Goal: Information Seeking & Learning: Learn about a topic

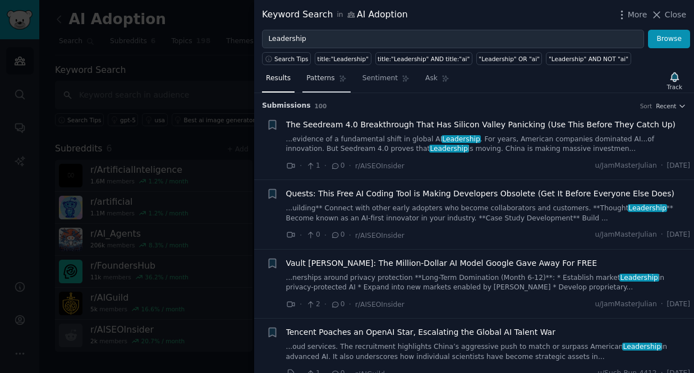
click at [321, 77] on span "Patterns" at bounding box center [321, 79] width 28 height 10
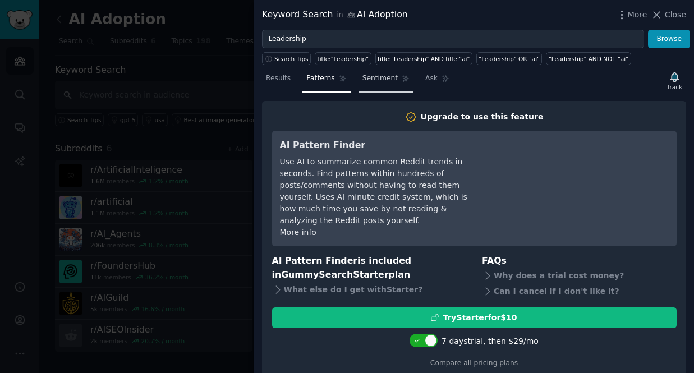
click at [386, 81] on span "Sentiment" at bounding box center [380, 79] width 35 height 10
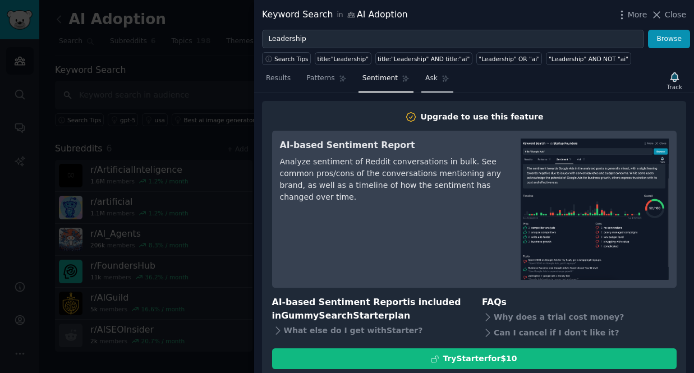
click at [429, 79] on span "Ask" at bounding box center [432, 79] width 12 height 10
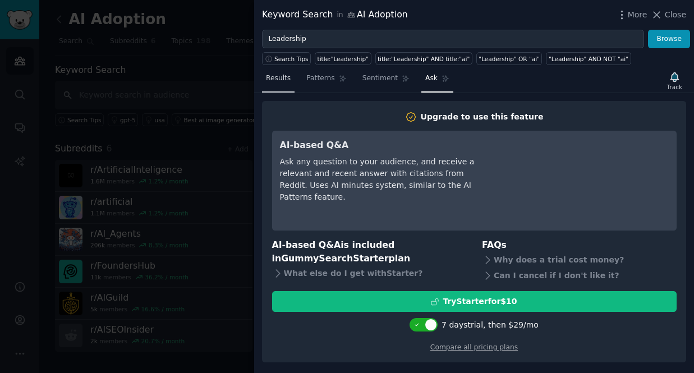
click at [286, 78] on span "Results" at bounding box center [278, 79] width 25 height 10
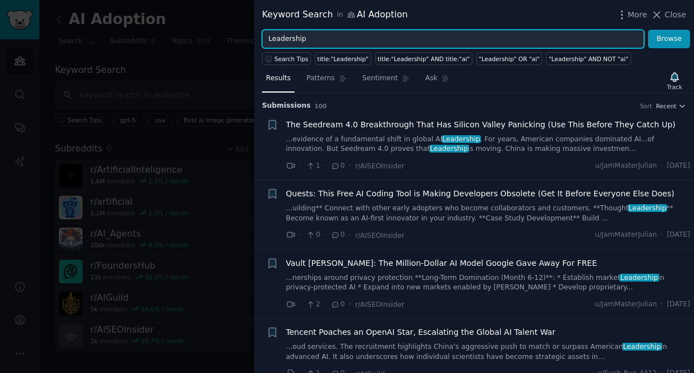
click at [305, 42] on input "Leadership" at bounding box center [453, 39] width 382 height 19
click at [648, 30] on button "Browse" at bounding box center [669, 39] width 42 height 19
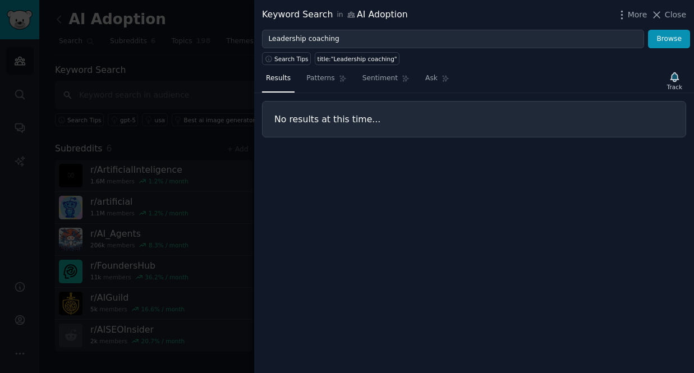
click at [344, 48] on div "Search Tips title:"Leadership coaching"" at bounding box center [474, 56] width 440 height 17
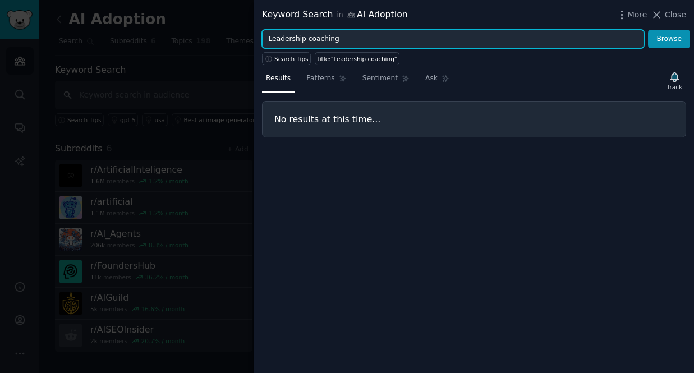
click at [290, 40] on input "Leadership coaching" at bounding box center [453, 39] width 382 height 19
type input "coaching"
click at [648, 30] on button "Browse" at bounding box center [669, 39] width 42 height 19
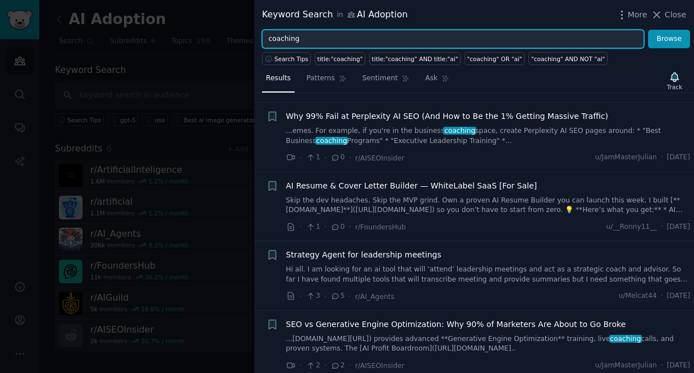
scroll to position [2193, 0]
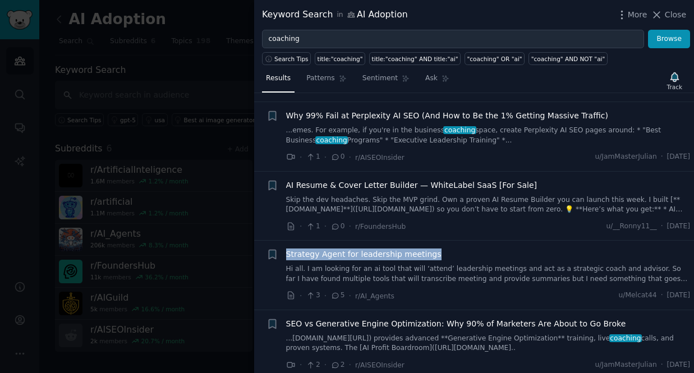
click at [312, 253] on span "Strategy Agent for leadership meetings" at bounding box center [363, 255] width 155 height 12
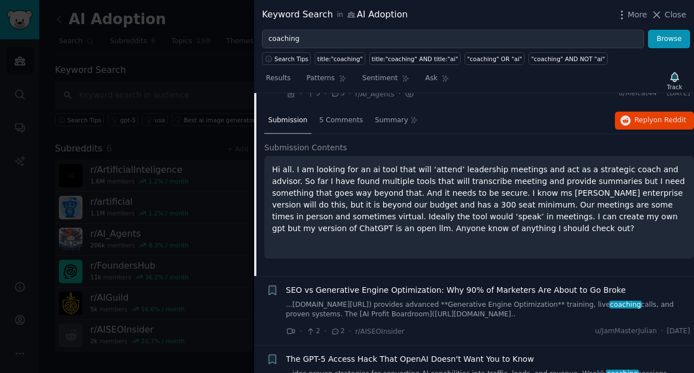
scroll to position [2403, 0]
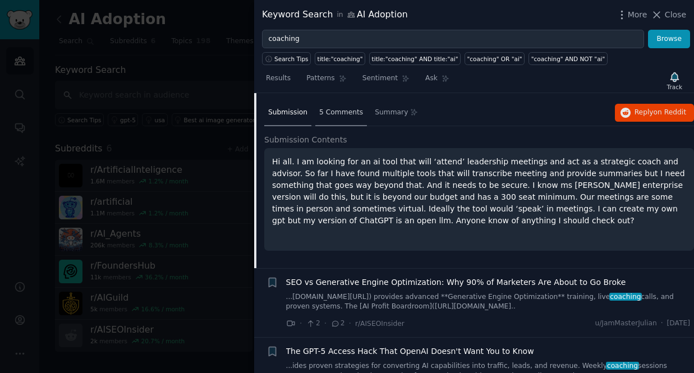
click at [336, 109] on span "5 Comments" at bounding box center [341, 113] width 44 height 10
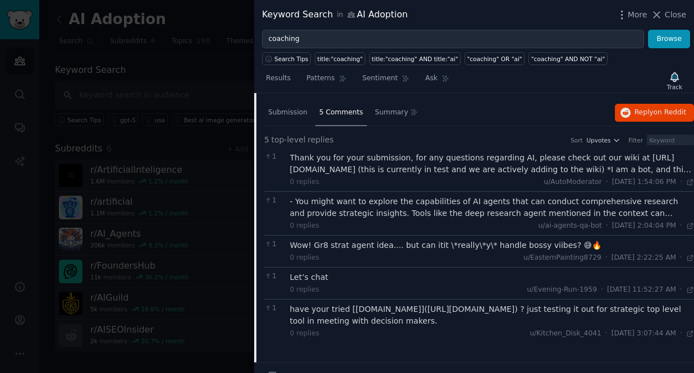
click at [418, 171] on div "Thank you for your submission, for any questions regarding AI, please check out…" at bounding box center [492, 164] width 405 height 24
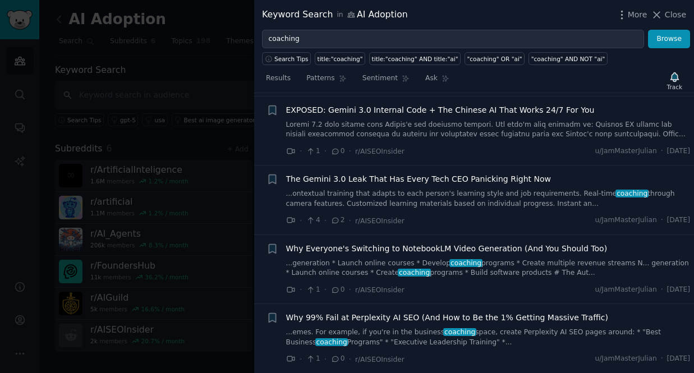
scroll to position [1987, 0]
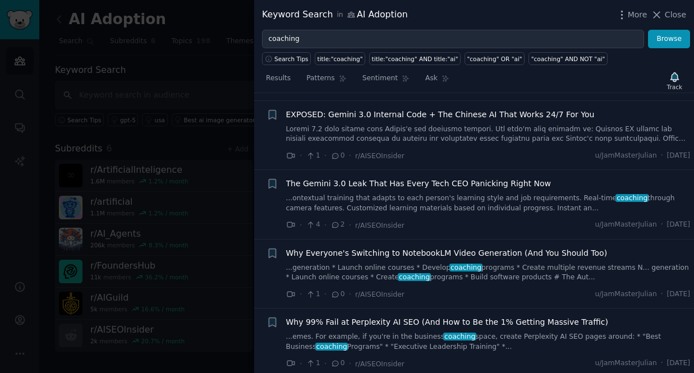
click at [431, 115] on span "EXPOSED: Gemini 3.0 Internal Code + The Chinese AI That Works 24/7 For You" at bounding box center [440, 115] width 309 height 12
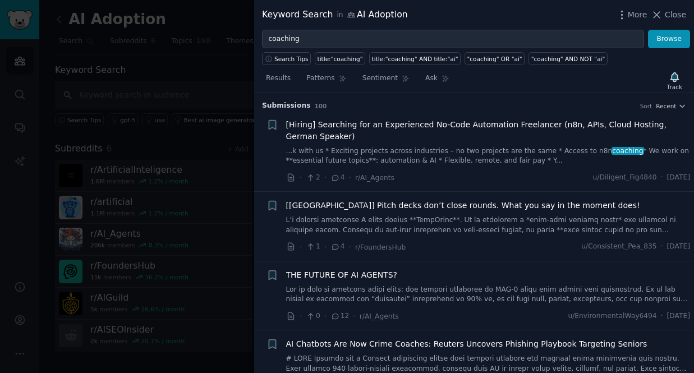
click at [545, 234] on link at bounding box center [488, 226] width 405 height 20
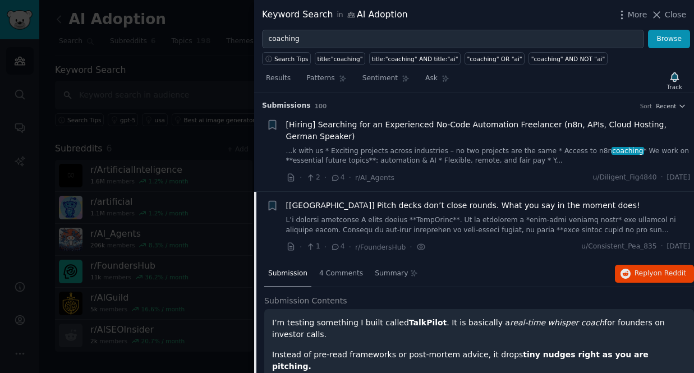
click at [508, 123] on span "[Hiring] Searching for an Experienced No-Code Automation Freelancer (n8n, APIs,…" at bounding box center [488, 131] width 405 height 24
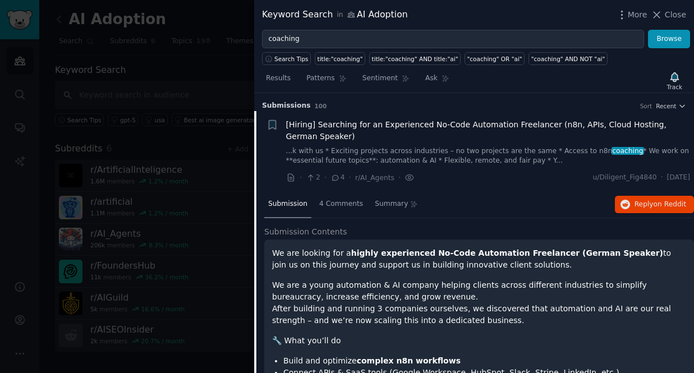
click at [286, 202] on span "Submission" at bounding box center [287, 204] width 39 height 10
click at [410, 124] on span "[Hiring] Searching for an Experienced No-Code Automation Freelancer (n8n, APIs,…" at bounding box center [488, 131] width 405 height 24
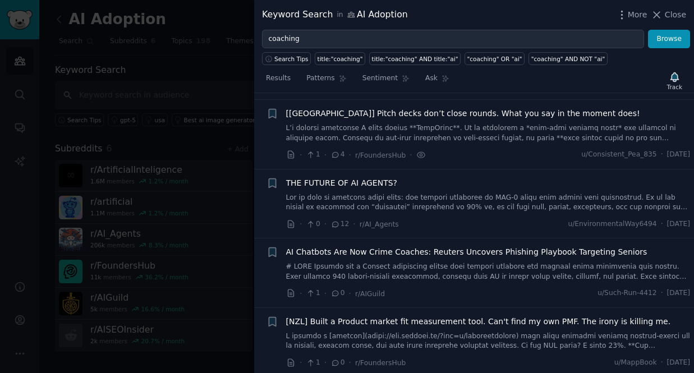
scroll to position [93, 0]
click at [364, 185] on span "THE FUTURE OF AI AGENTS?" at bounding box center [342, 183] width 112 height 12
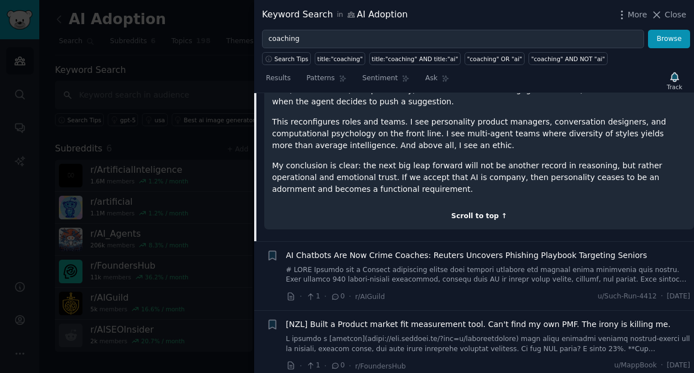
scroll to position [461, 0]
click at [632, 318] on span "[NZL] Built a Product market fit measurement tool. Can't find my own PMF. The i…" at bounding box center [478, 324] width 385 height 12
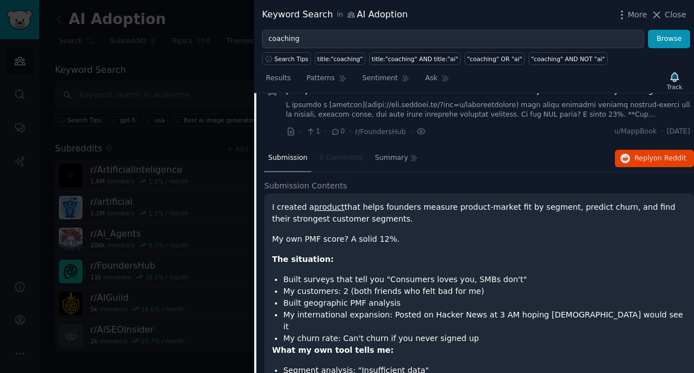
scroll to position [326, 0]
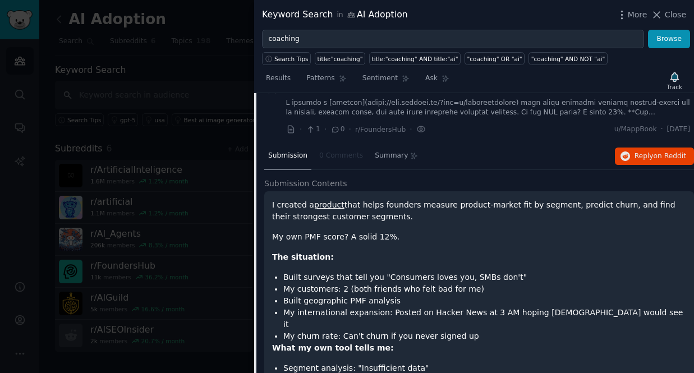
click at [290, 156] on span "Submission" at bounding box center [287, 156] width 39 height 10
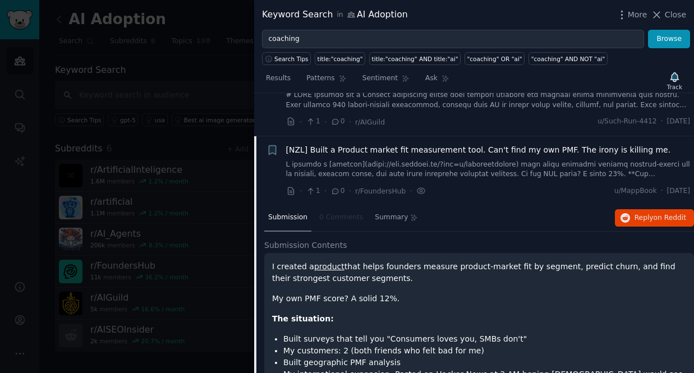
scroll to position [262, 0]
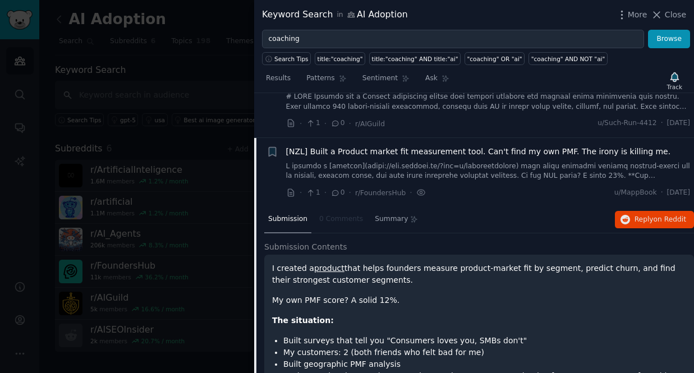
click at [364, 148] on span "[NZL] Built a Product market fit measurement tool. Can't find my own PMF. The i…" at bounding box center [478, 152] width 385 height 12
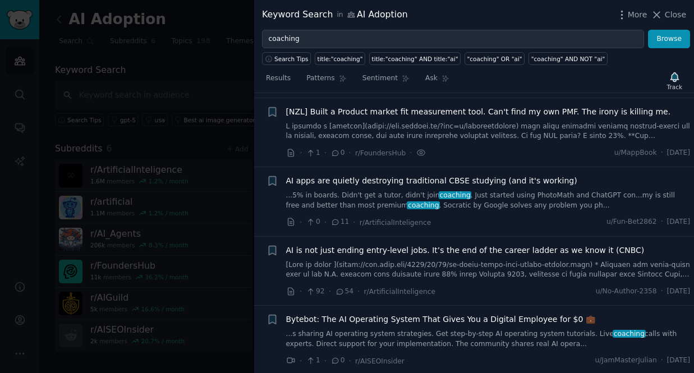
scroll to position [307, 0]
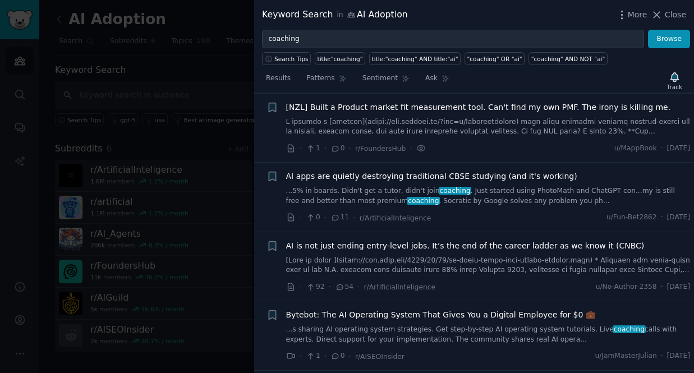
click at [371, 106] on span "[NZL] Built a Product market fit measurement tool. Can't find my own PMF. The i…" at bounding box center [478, 108] width 385 height 12
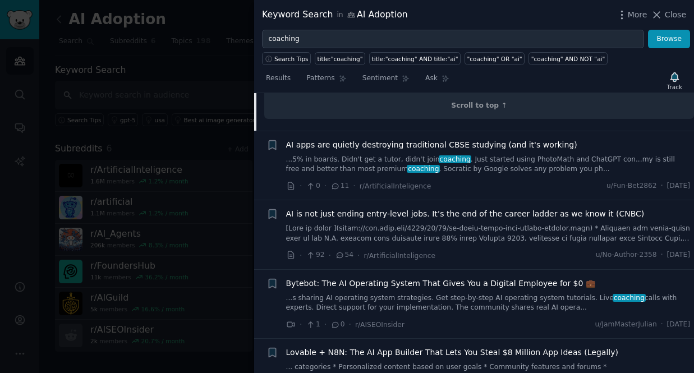
scroll to position [749, 0]
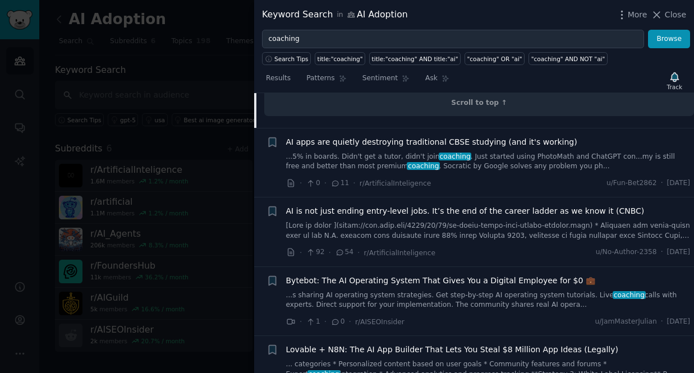
click at [520, 136] on span "AI apps are quietly destroying traditional CBSE studying (and it's working)" at bounding box center [431, 142] width 291 height 12
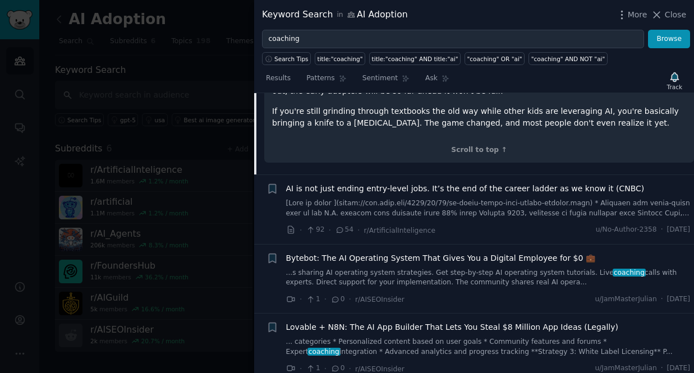
scroll to position [861, 0]
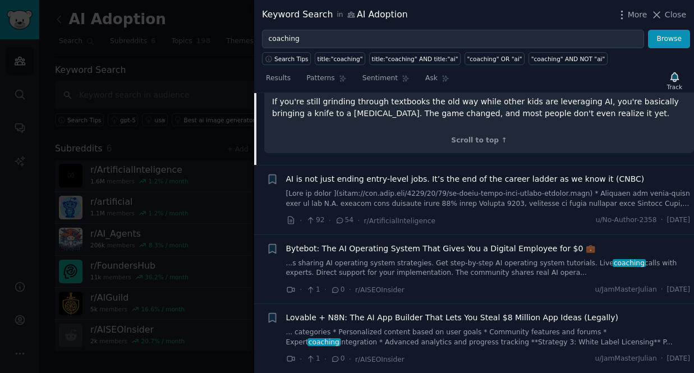
click at [523, 173] on span "AI is not just ending entry-level jobs. It’s the end of the career ladder as we…" at bounding box center [465, 179] width 359 height 12
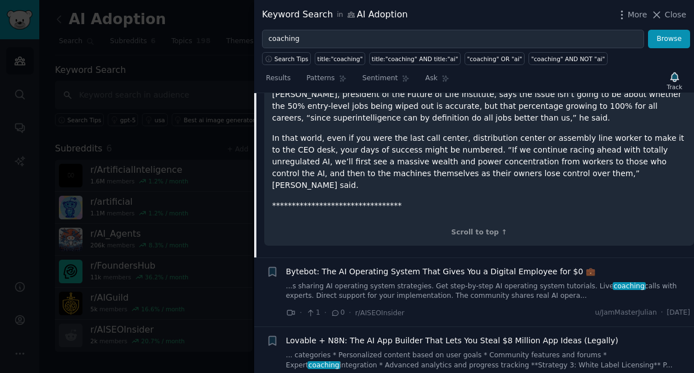
scroll to position [1688, 0]
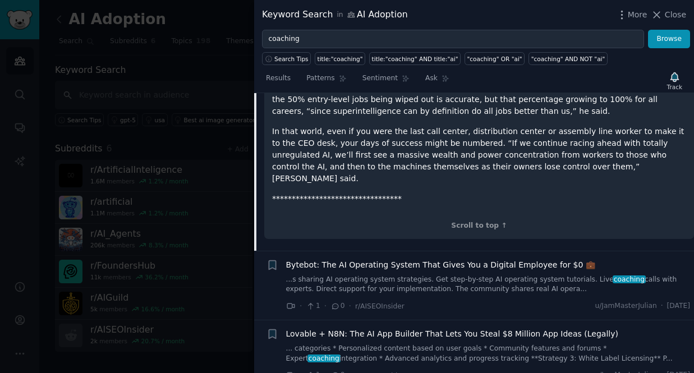
click at [446, 259] on span "Bytebot: The AI Operating System That Gives You a Digital Employee for $0 💼" at bounding box center [440, 265] width 309 height 12
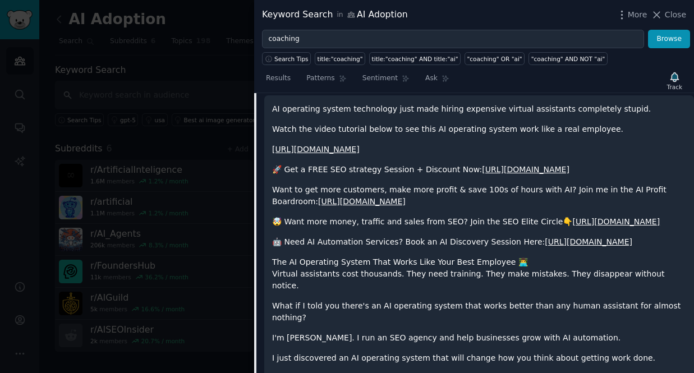
scroll to position [625, 0]
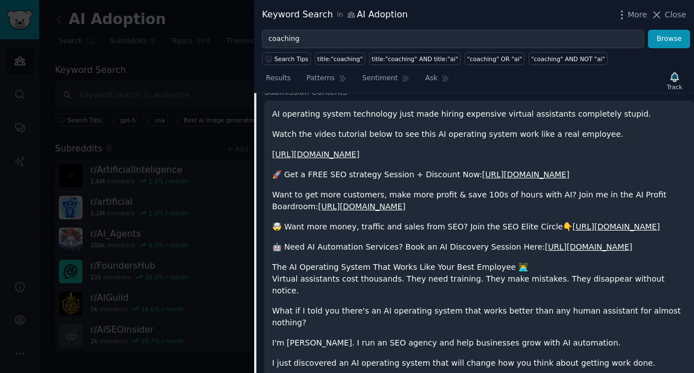
click at [360, 154] on link "https://www.youtube.com/watch?v=vD4XXwCFFvI" at bounding box center [316, 154] width 88 height 9
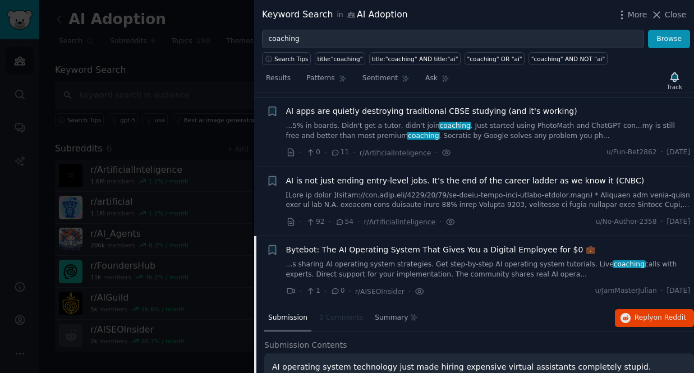
scroll to position [375, 0]
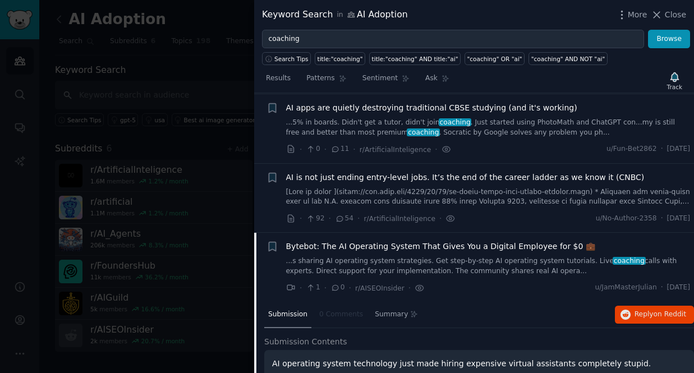
click at [417, 248] on span "Bytebot: The AI Operating System That Gives You a Digital Employee for $0 💼" at bounding box center [440, 247] width 309 height 12
